Goal: Transaction & Acquisition: Purchase product/service

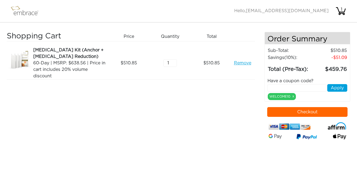
click at [23, 61] on img at bounding box center [20, 60] width 27 height 27
click at [170, 62] on input "2" at bounding box center [170, 63] width 14 height 8
type input "1"
click at [174, 65] on input "1" at bounding box center [170, 63] width 14 height 8
click at [309, 112] on button "Checkout" at bounding box center [307, 112] width 81 height 10
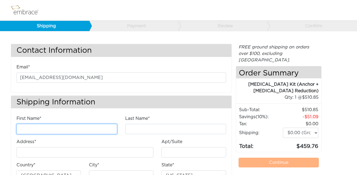
click at [46, 129] on input "First Name*" at bounding box center [66, 129] width 101 height 10
type input "Jodie"
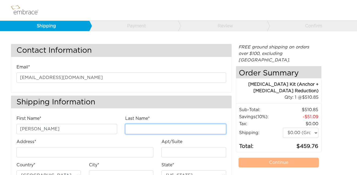
type input "Niss"
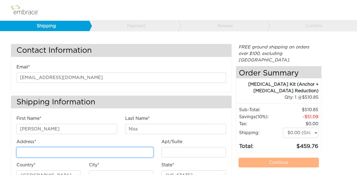
type input "[STREET_ADDRESS][PERSON_NAME]"
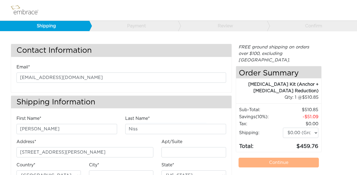
type input "[GEOGRAPHIC_DATA]"
select select "NY"
type input "11233"
type input "2068542301"
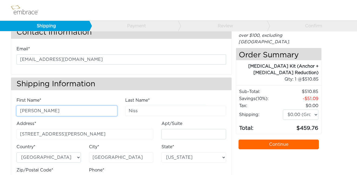
scroll to position [39, 0]
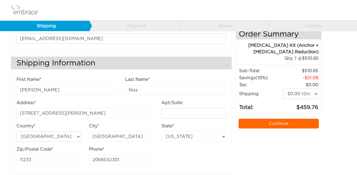
click at [286, 120] on link "Continue" at bounding box center [278, 124] width 81 height 10
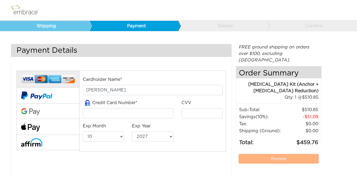
select select "10"
select select "2027"
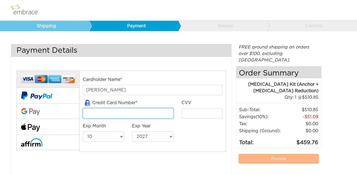
click at [97, 114] on input "tel" at bounding box center [128, 113] width 90 height 10
type input "[CREDIT_CARD_NUMBER]"
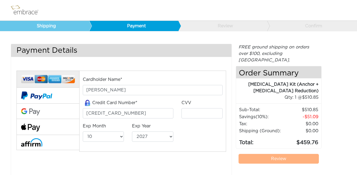
type input "192"
select select "6"
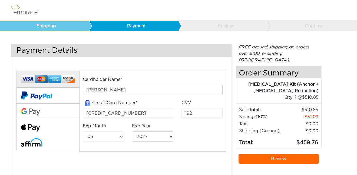
click at [285, 154] on link "Review" at bounding box center [278, 159] width 81 height 10
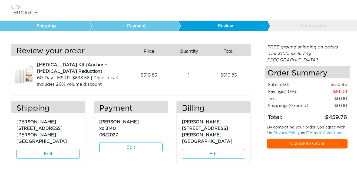
click at [307, 139] on link "Complete Order" at bounding box center [307, 144] width 81 height 10
